Goal: Transaction & Acquisition: Subscribe to service/newsletter

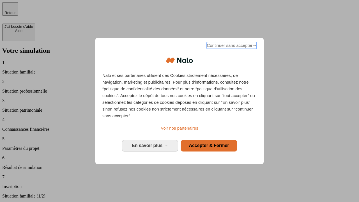
click at [231, 46] on span "Continuer sans accepter →" at bounding box center [232, 45] width 50 height 7
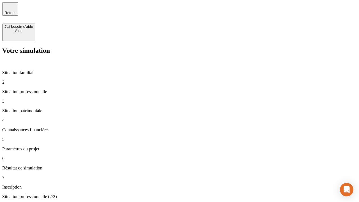
type input "30 000"
type input "0"
type input "1 000"
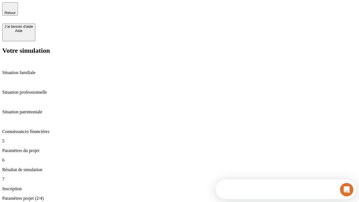
type input "40"
type input "200 000"
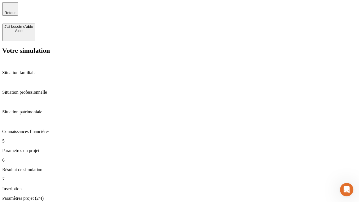
type input "640"
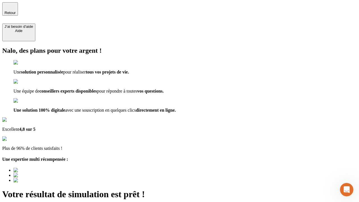
type input "[EMAIL_ADDRESS][DOMAIN_NAME]"
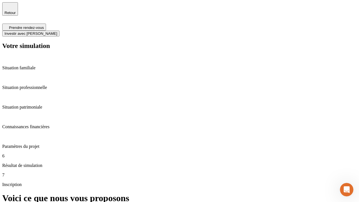
click at [57, 31] on span "Investir avec [PERSON_NAME]" at bounding box center [30, 33] width 53 height 4
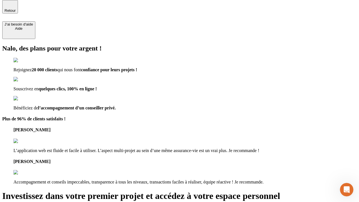
scroll to position [2, 0]
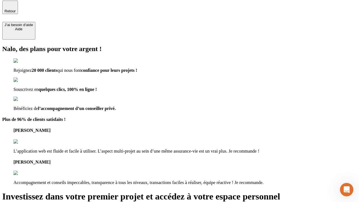
type input "[EMAIL_ADDRESS][DOMAIN_NAME]"
